Goal: Task Accomplishment & Management: Use online tool/utility

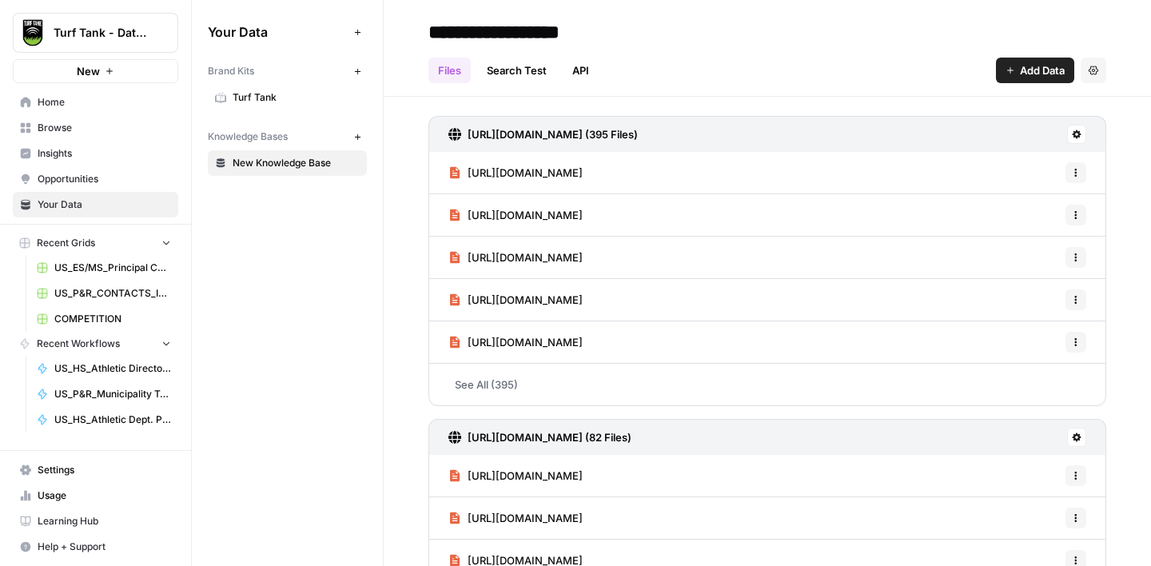
click at [1038, 70] on span "Add Data" at bounding box center [1042, 70] width 45 height 16
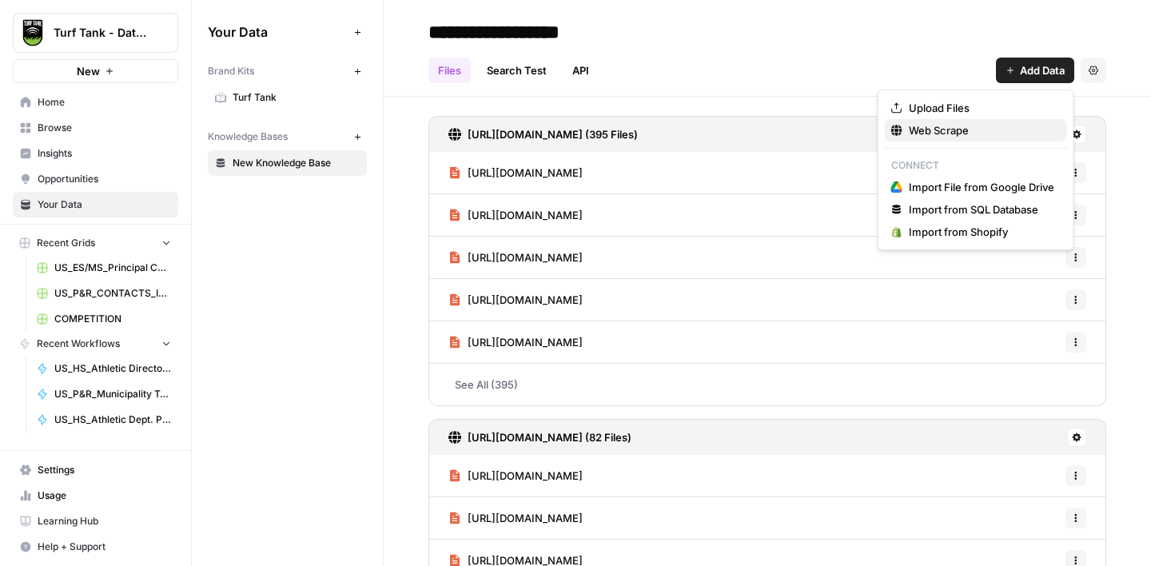
click at [962, 138] on span "Web Scrape" at bounding box center [982, 130] width 146 height 16
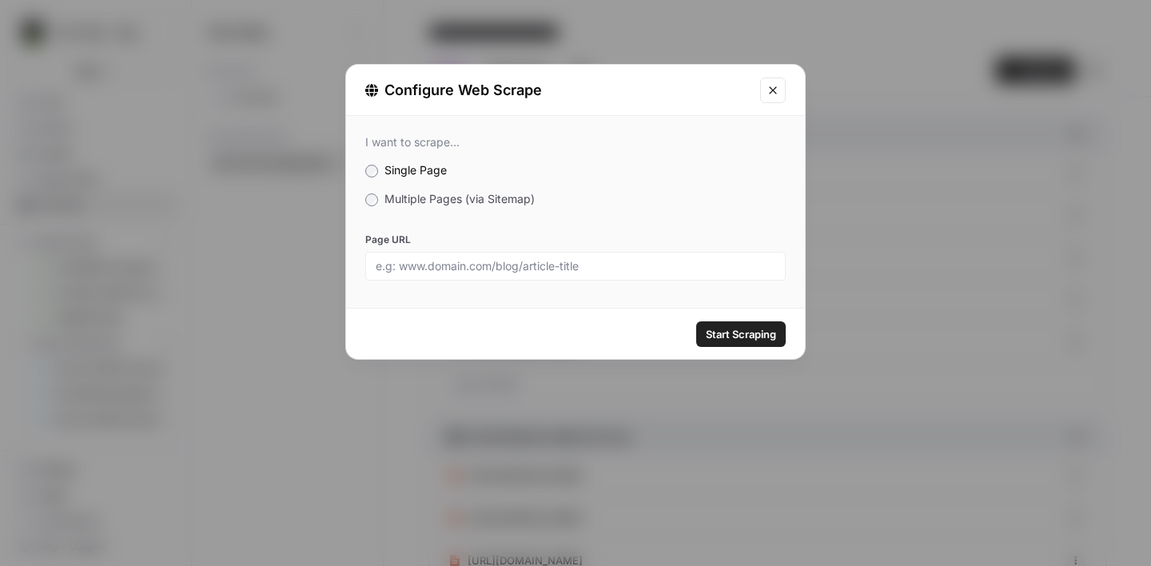
click at [444, 199] on span "Multiple Pages (via Sitemap)" at bounding box center [460, 199] width 150 height 14
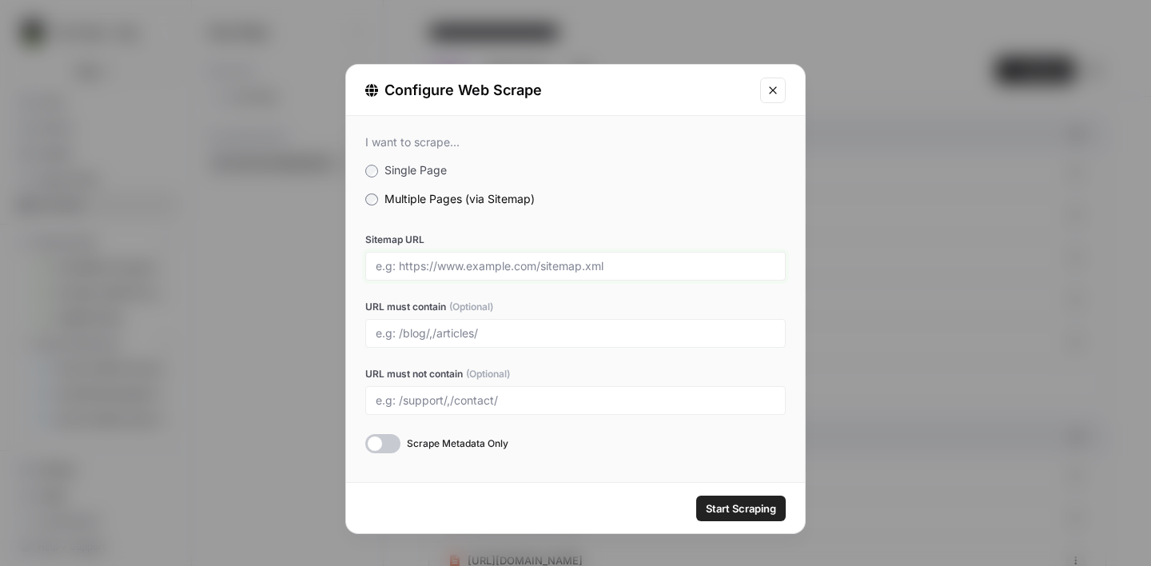
click at [451, 259] on input "Sitemap URL" at bounding box center [576, 266] width 400 height 14
paste input "[URL][DOMAIN_NAME]"
type input "[URL][DOMAIN_NAME]"
click at [725, 516] on span "Start Scraping" at bounding box center [741, 509] width 70 height 16
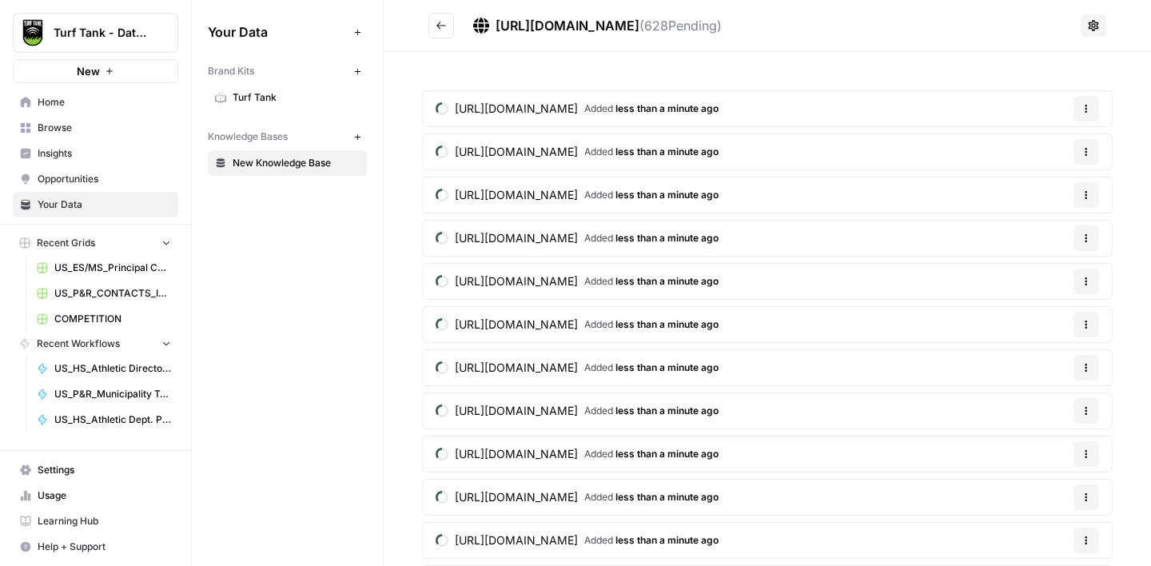
click at [437, 28] on icon "Go back" at bounding box center [441, 25] width 11 height 11
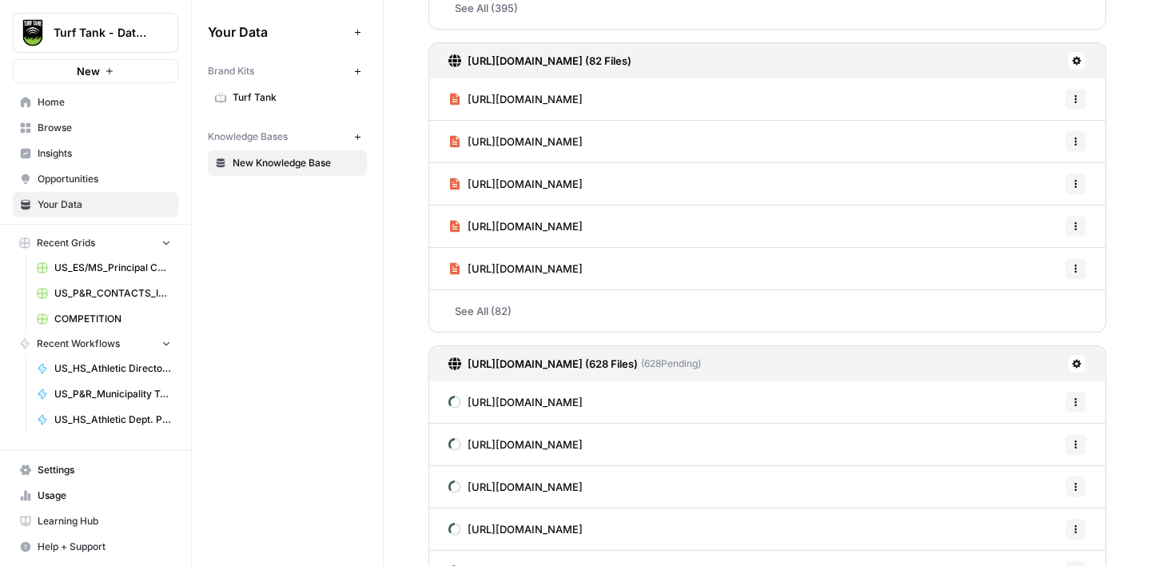
scroll to position [459, 0]
